Goal: Check status

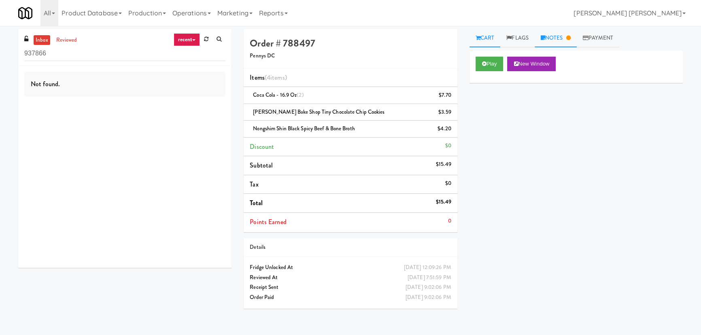
click at [558, 38] on link "Notes" at bounding box center [556, 38] width 42 height 18
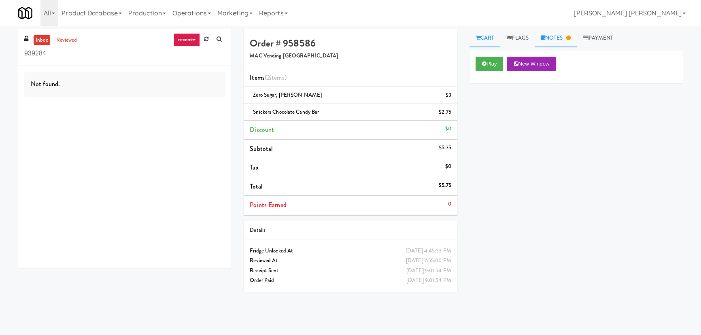
click at [556, 37] on link "Notes" at bounding box center [556, 38] width 42 height 18
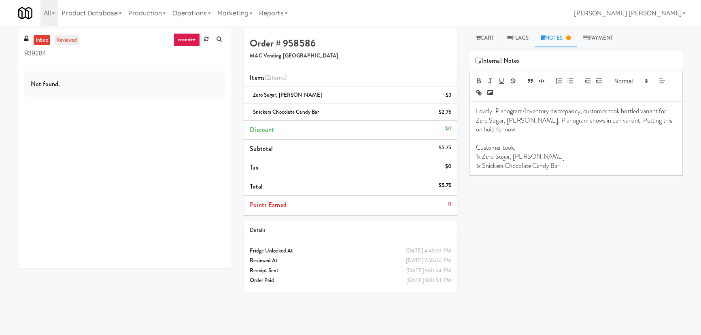
click at [65, 42] on link "reviewed" at bounding box center [66, 40] width 25 height 10
